Goal: Download file/media

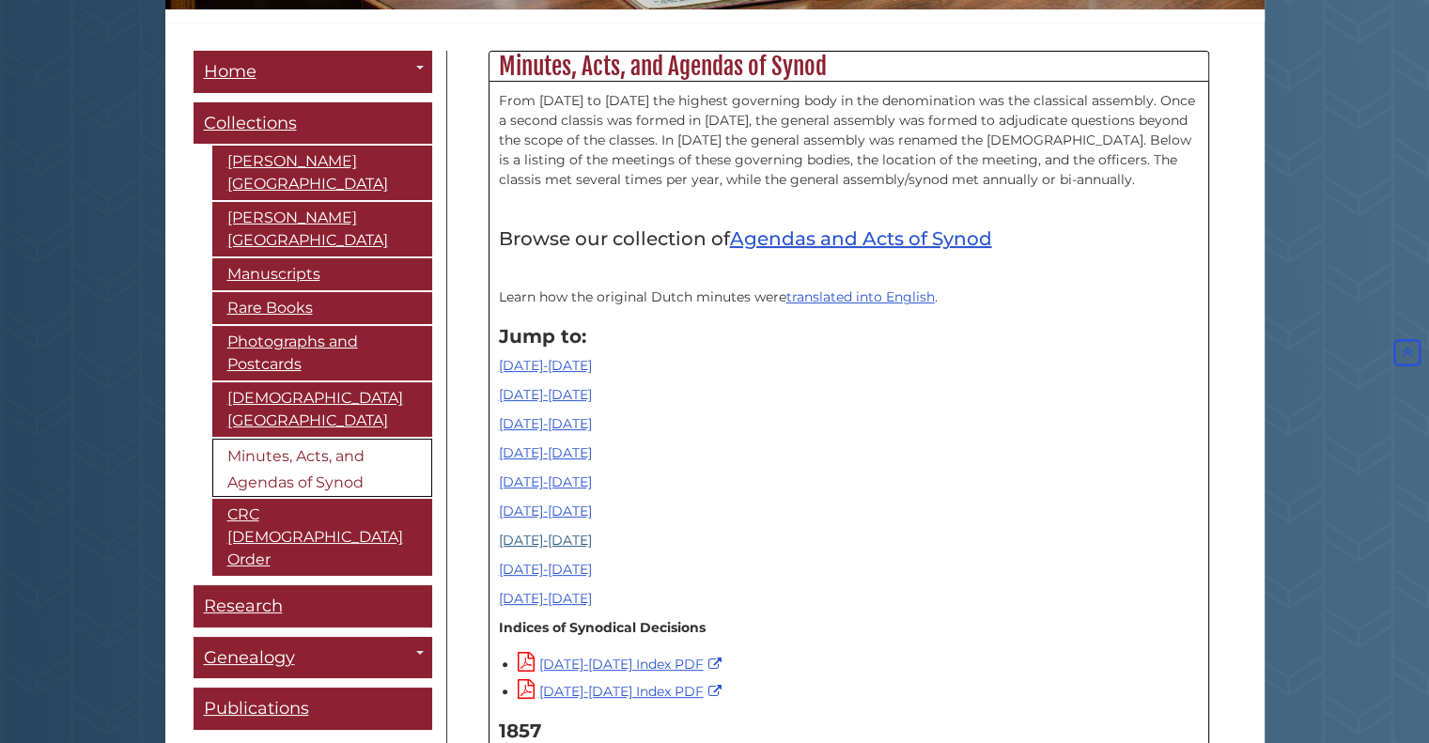
scroll to position [488, 0]
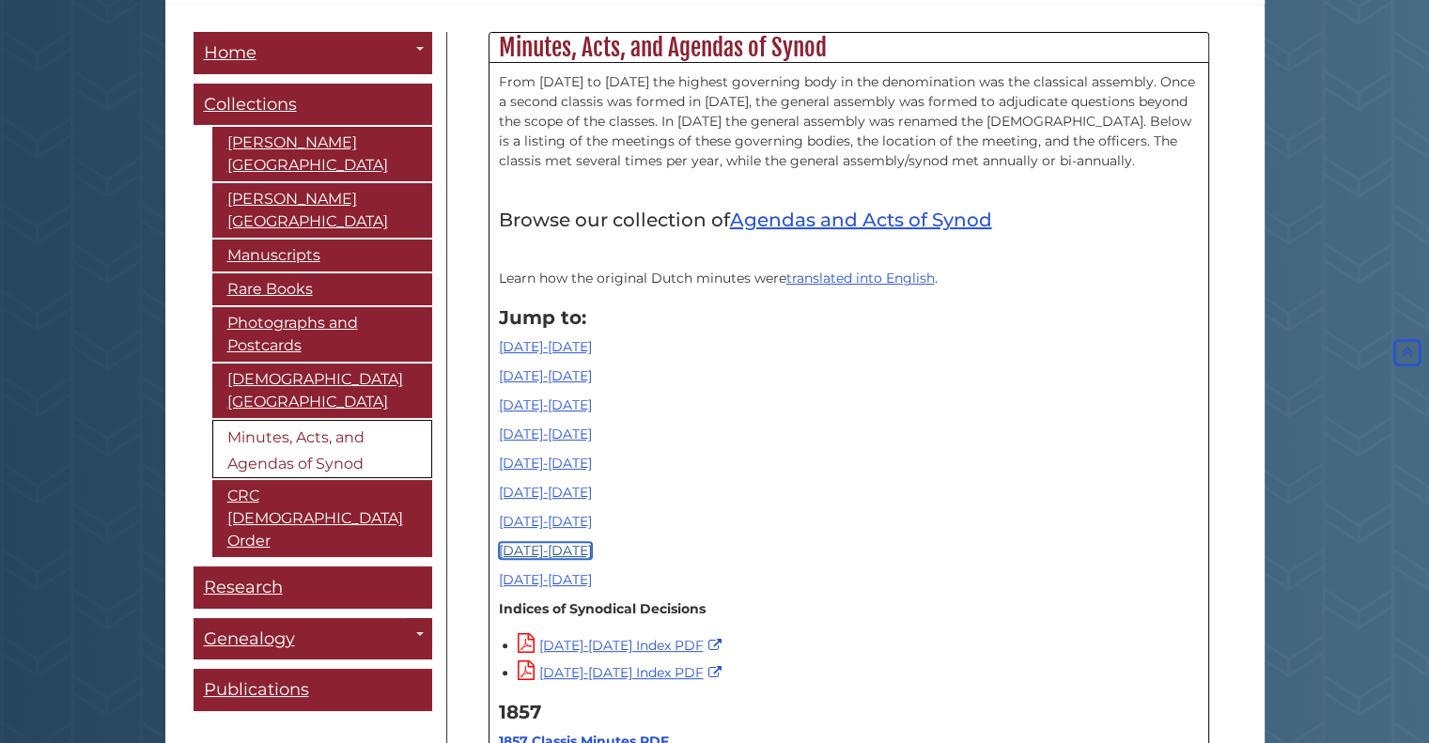
click at [520, 548] on link "[DATE]-[DATE]" at bounding box center [545, 550] width 93 height 17
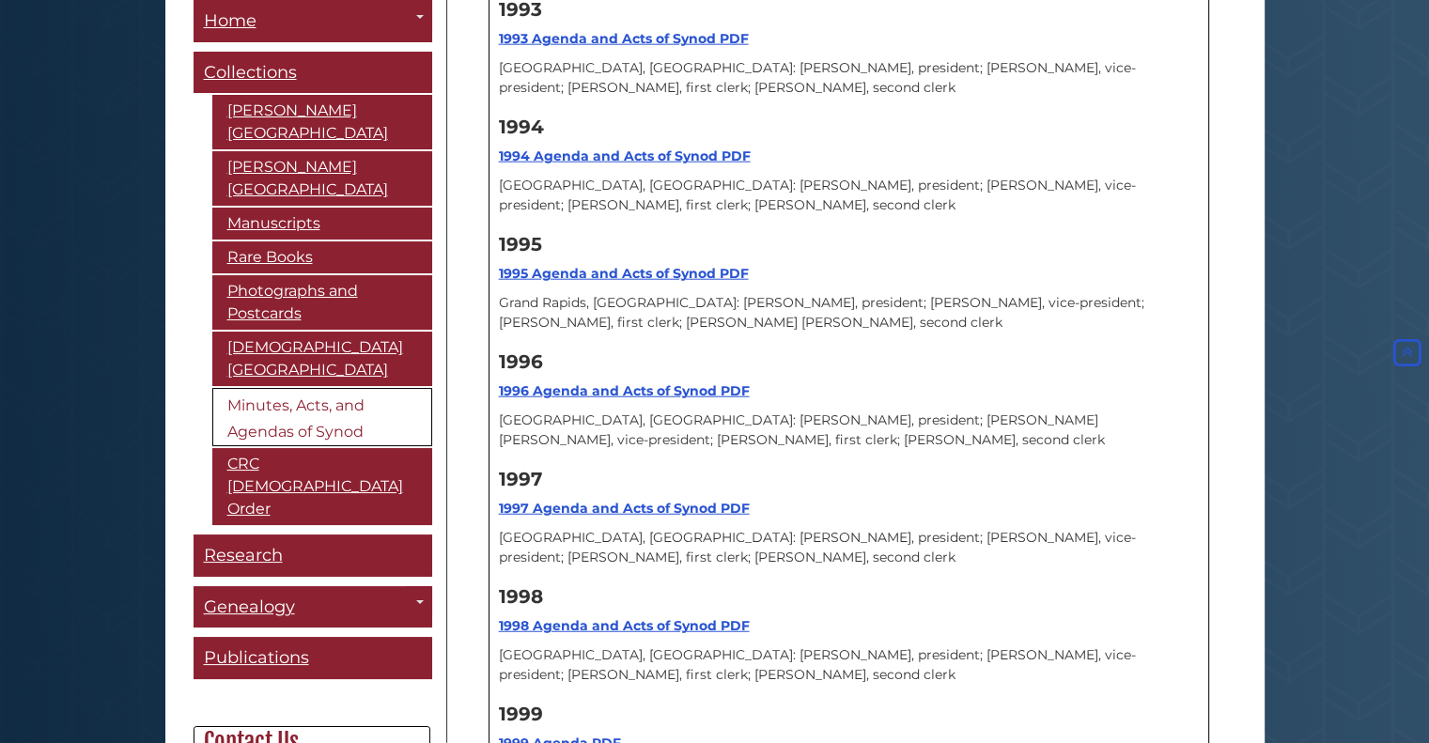
scroll to position [18999, 0]
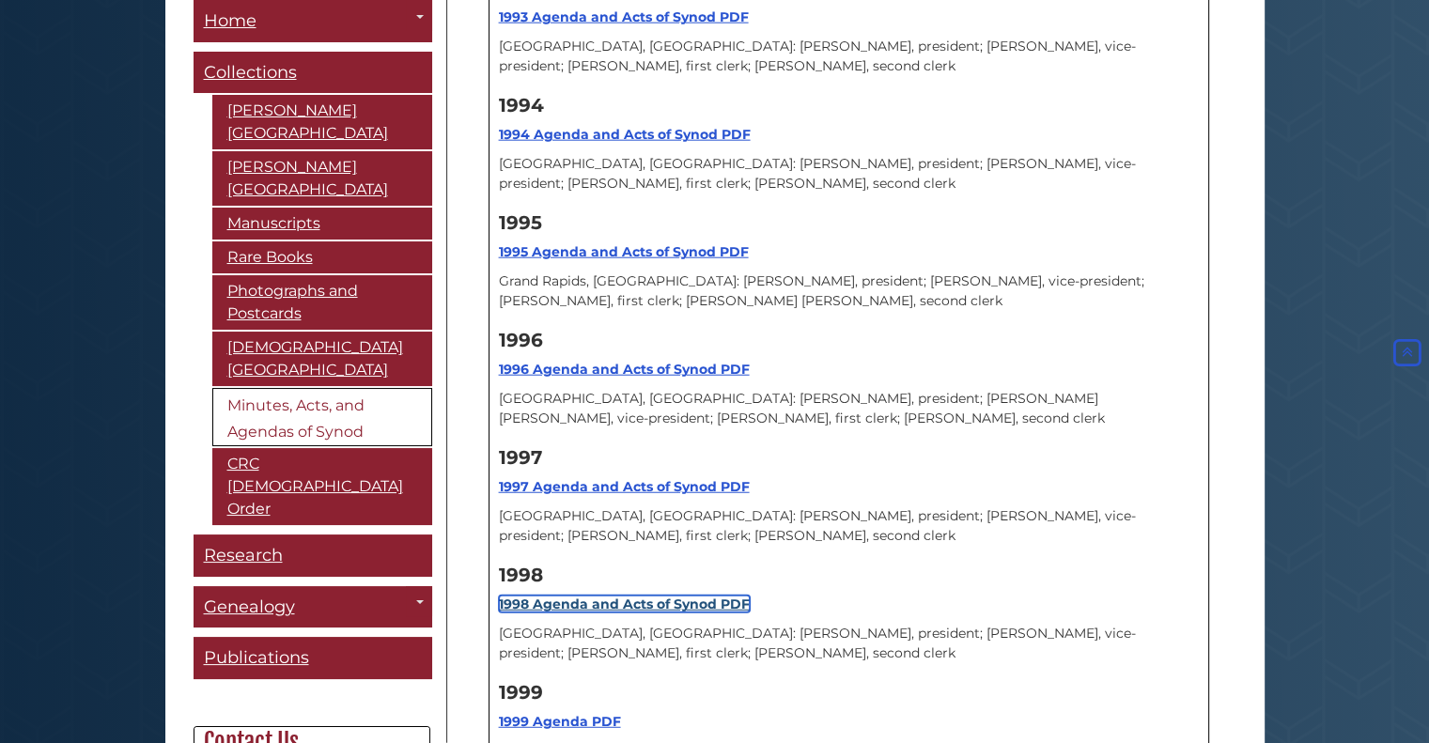
click at [590, 596] on strong "1998 Agenda and Acts of Synod PDF" at bounding box center [624, 604] width 251 height 17
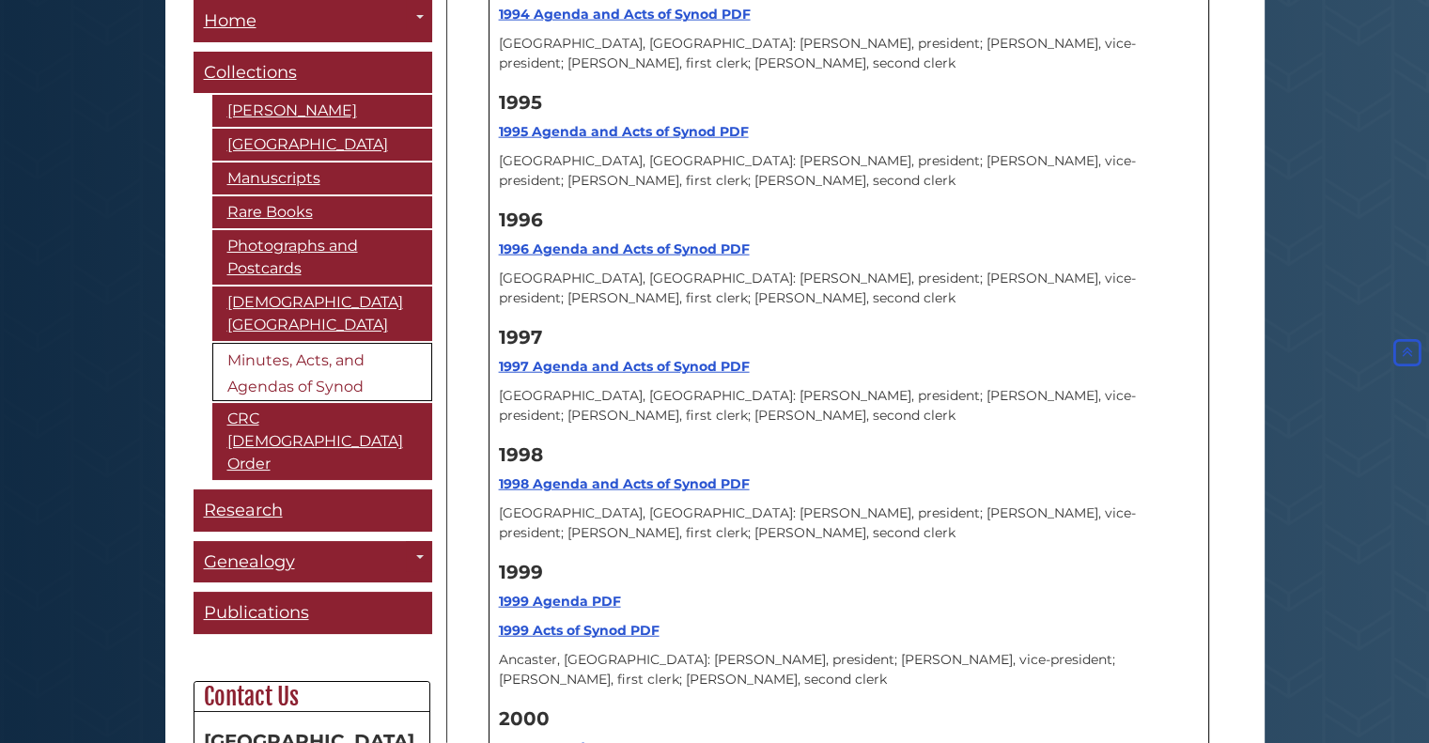
scroll to position [18811, 0]
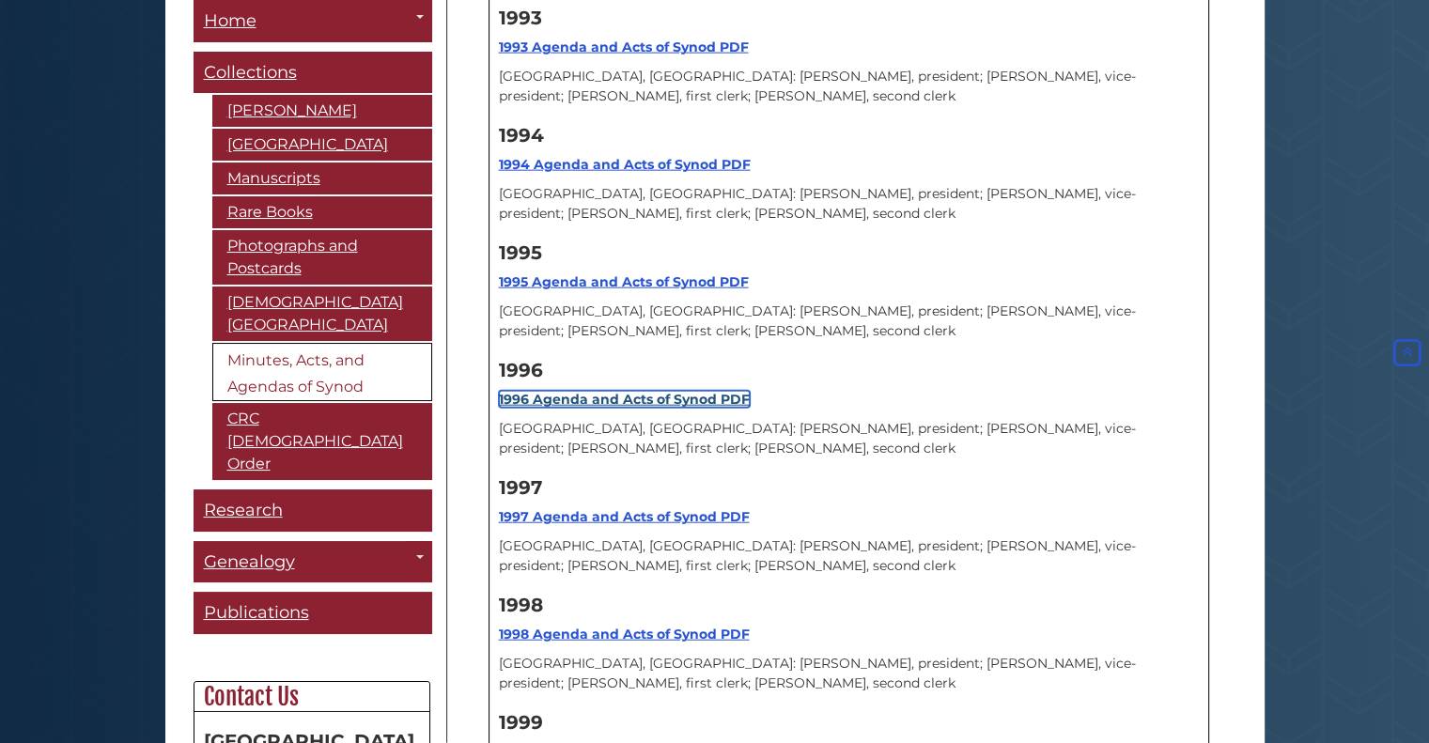
click at [560, 391] on strong "1996 Agenda and Acts of Synod PDF" at bounding box center [624, 399] width 251 height 17
